Goal: Find specific page/section: Find specific page/section

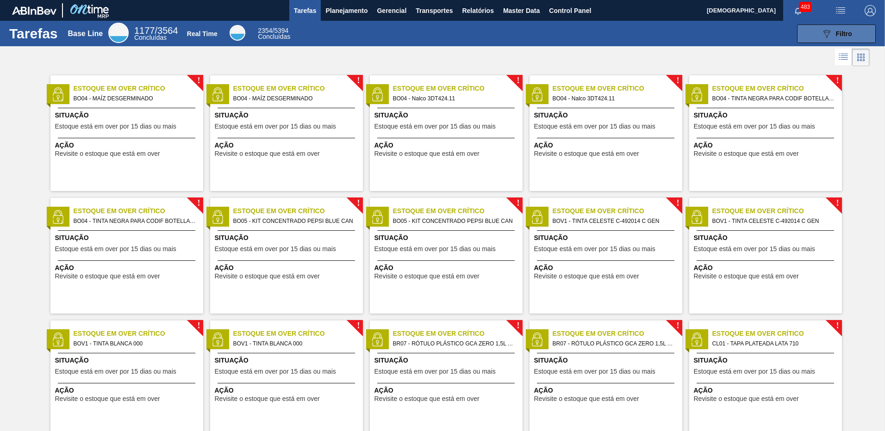
click at [836, 37] on div "089F7B8B-B2A5-4AFE-B5C0-19BA573D28AC Filtro" at bounding box center [836, 33] width 31 height 11
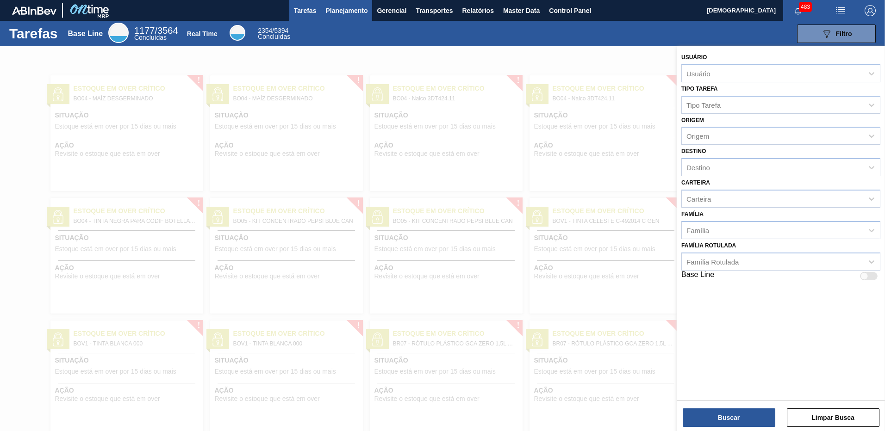
click at [367, 12] on button "Planejamento" at bounding box center [346, 10] width 51 height 21
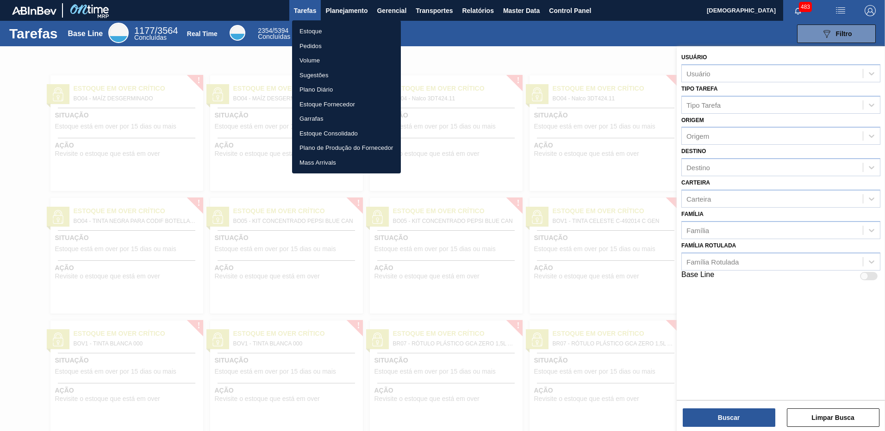
drag, startPoint x: 312, startPoint y: 49, endPoint x: 480, endPoint y: 61, distance: 168.4
click at [312, 49] on li "Pedidos" at bounding box center [346, 46] width 109 height 15
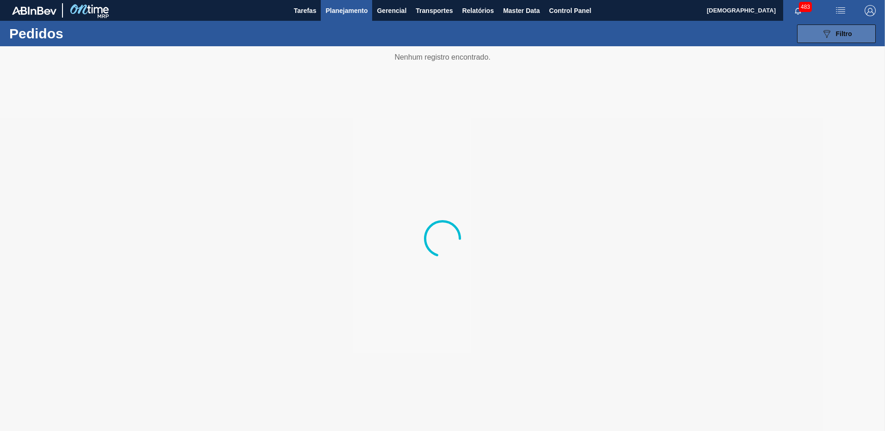
click at [829, 38] on icon "089F7B8B-B2A5-4AFE-B5C0-19BA573D28AC" at bounding box center [826, 33] width 11 height 11
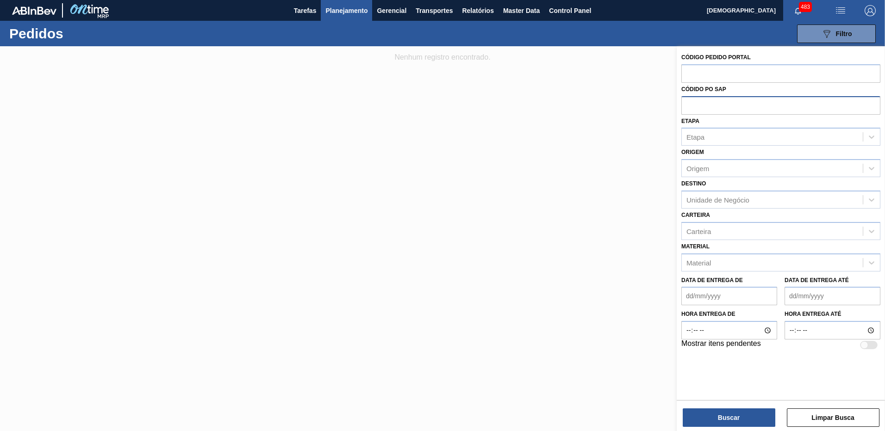
click at [712, 106] on input "text" at bounding box center [780, 105] width 199 height 18
click at [695, 141] on div "Etapa" at bounding box center [695, 137] width 18 height 8
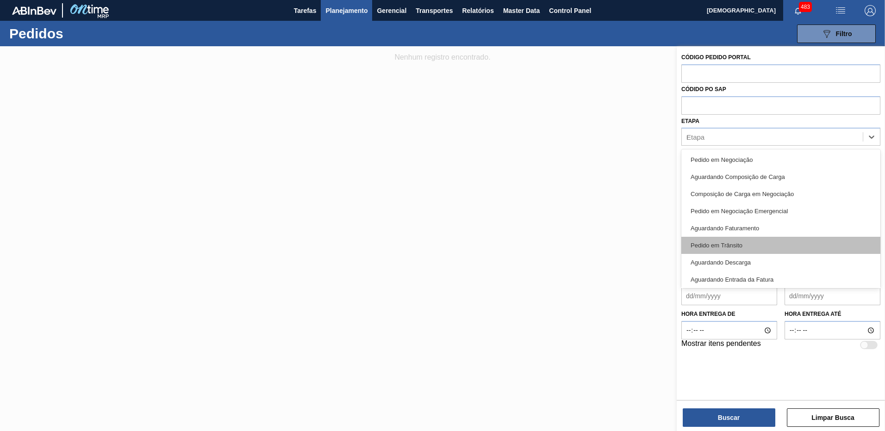
type input "re"
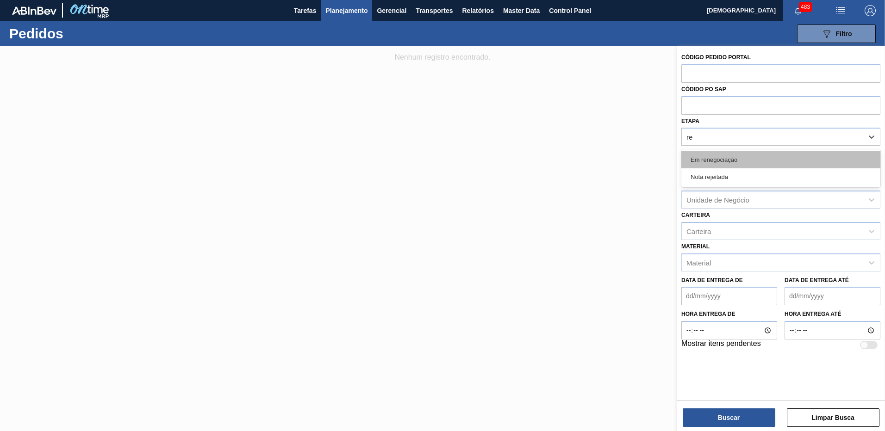
click at [730, 162] on div "Em renegociação" at bounding box center [780, 159] width 199 height 17
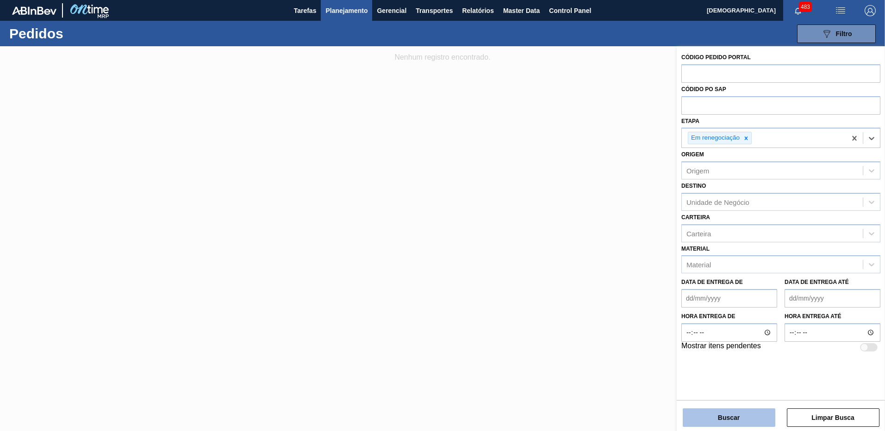
click at [733, 421] on button "Buscar" at bounding box center [729, 418] width 93 height 19
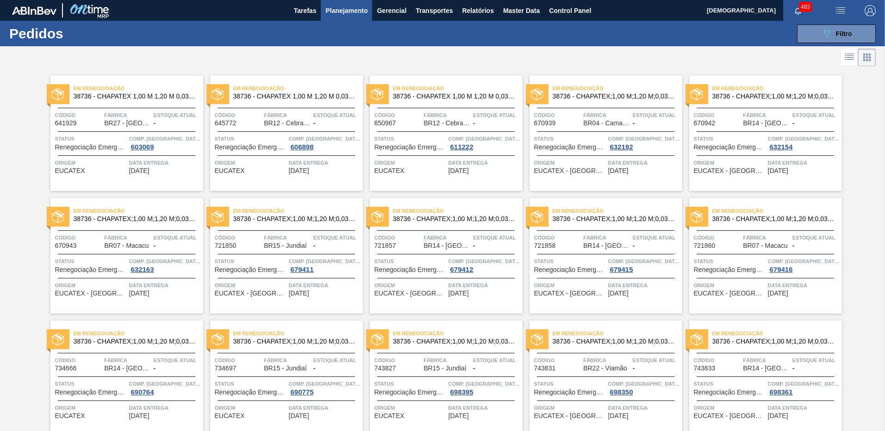
click at [597, 65] on div at bounding box center [442, 57] width 885 height 22
